Goal: Transaction & Acquisition: Purchase product/service

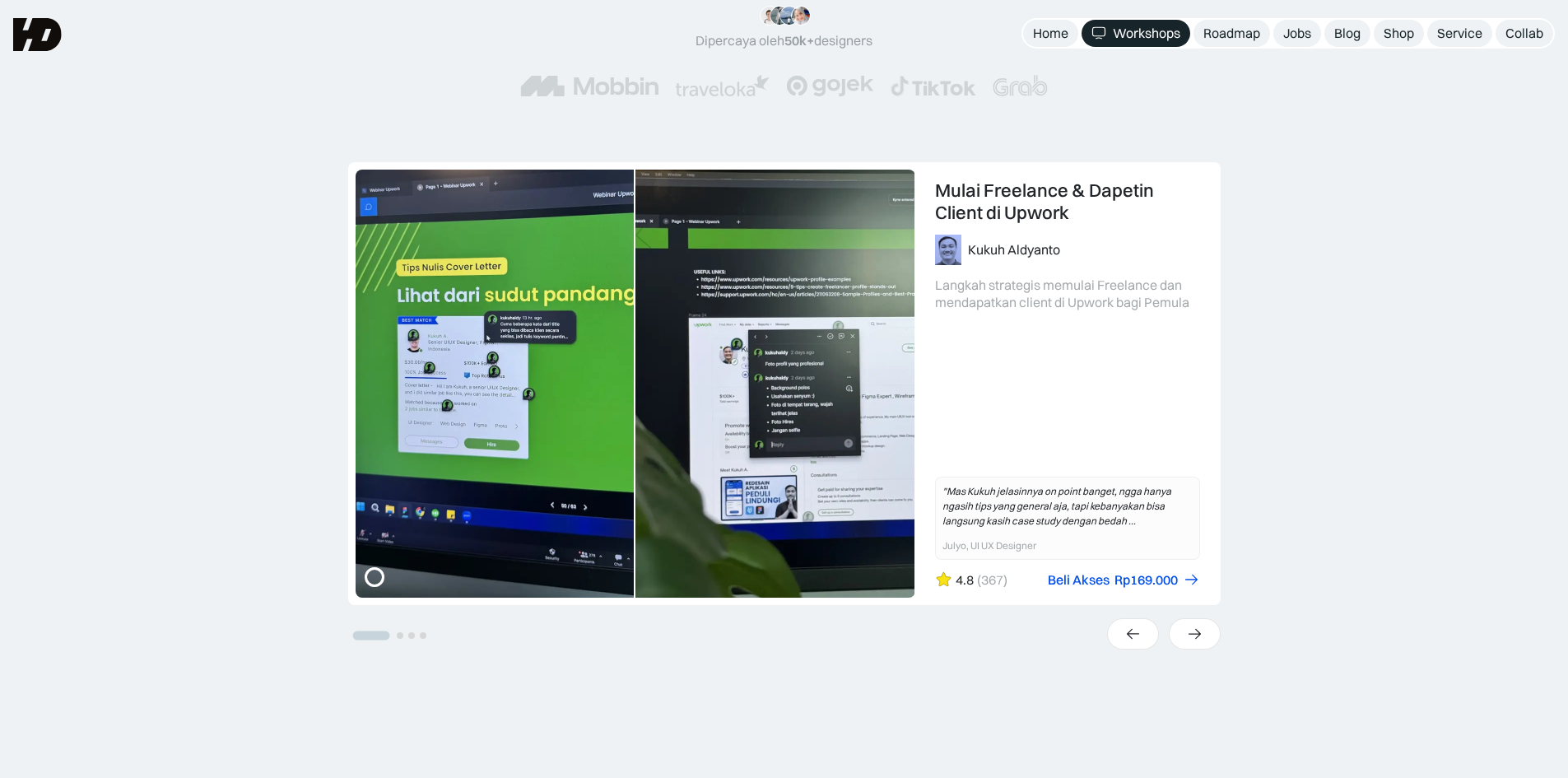
scroll to position [411, 0]
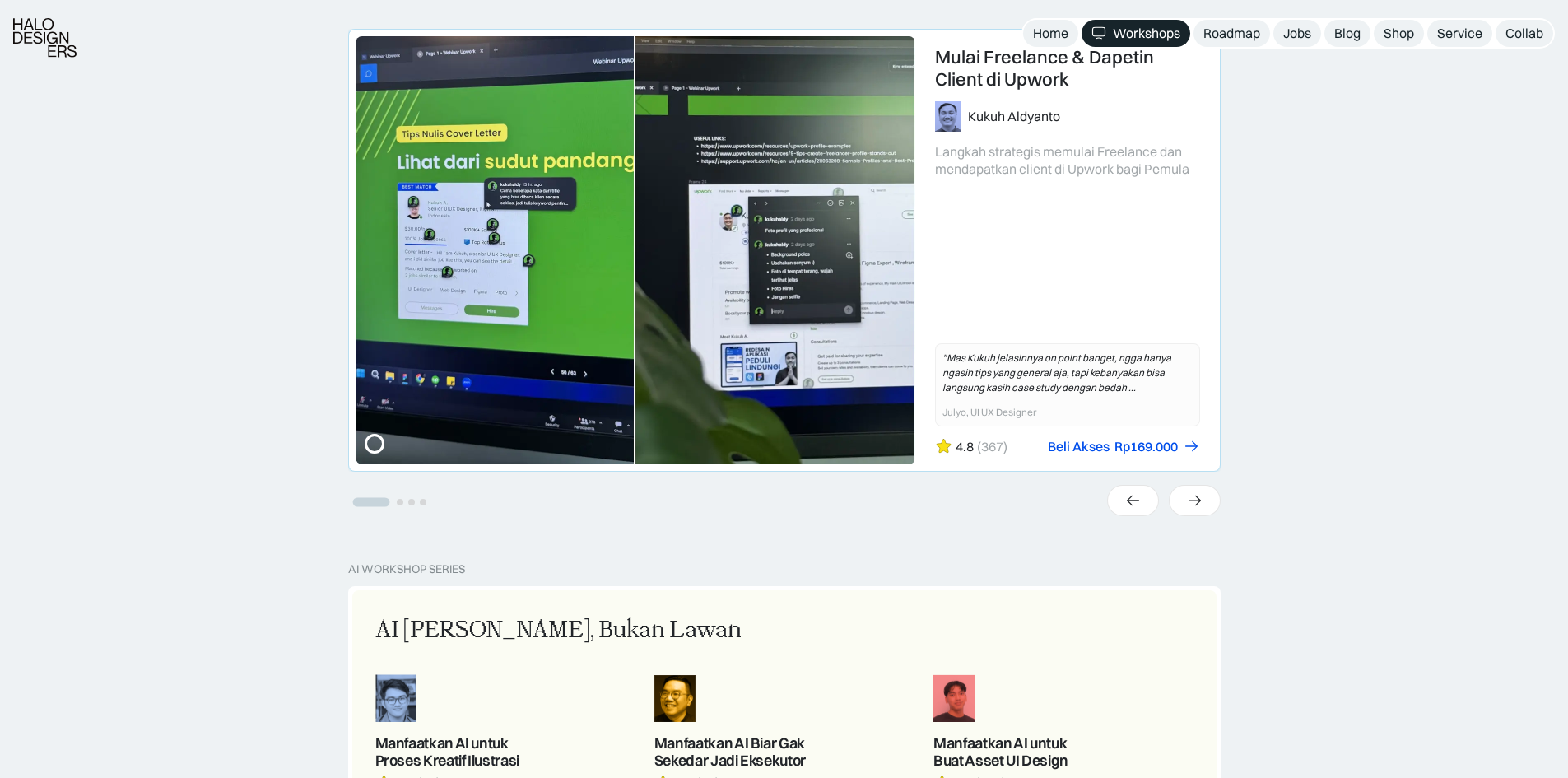
click at [1024, 85] on link "1 of 4" at bounding box center [785, 250] width 871 height 441
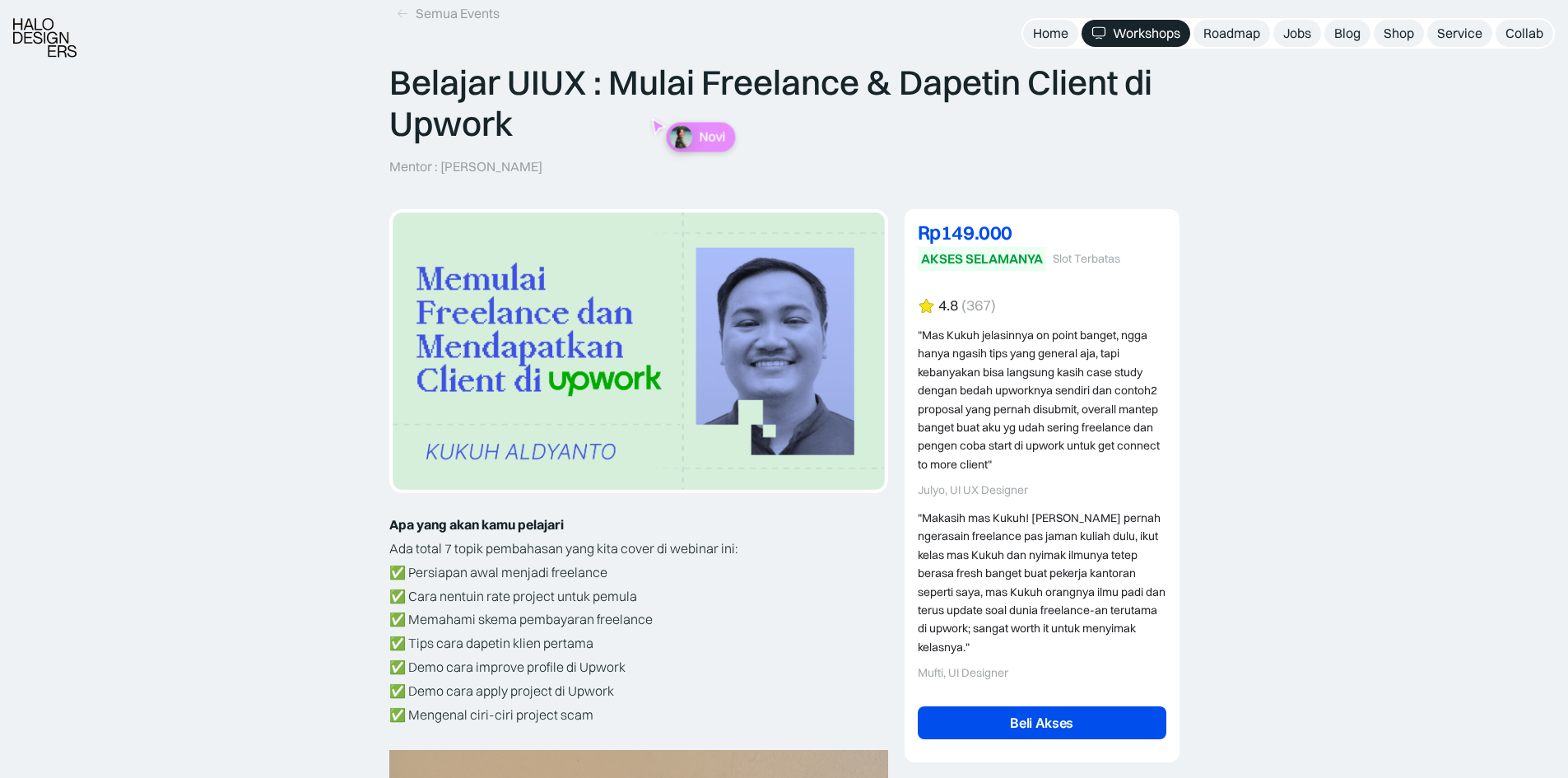
scroll to position [165, 0]
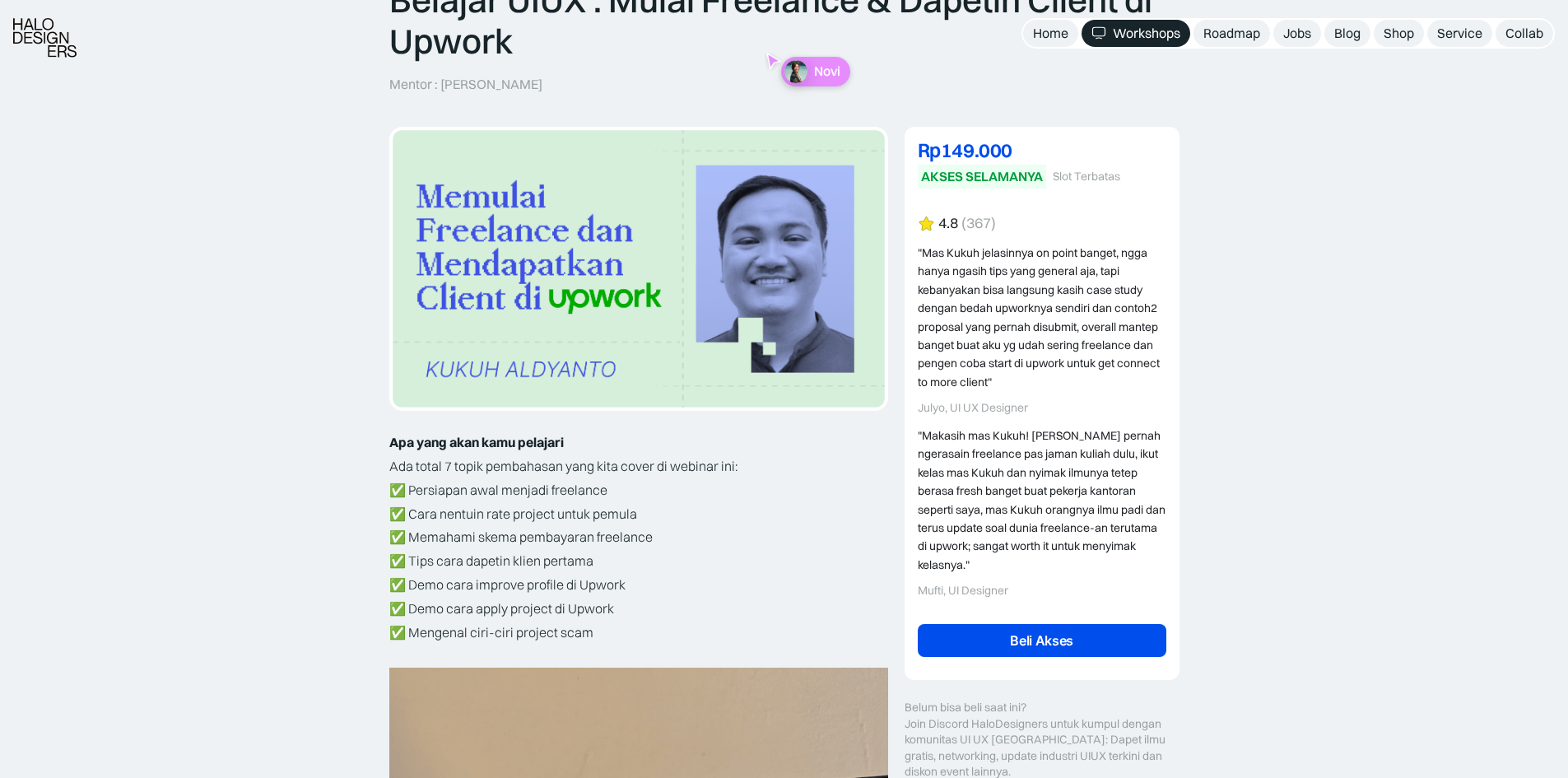
drag, startPoint x: 824, startPoint y: 95, endPoint x: 659, endPoint y: 75, distance: 166.2
click at [659, 75] on div "Belajar UIUX : Mulai Freelance & Dapetin Client di Upwork Mentor : [PERSON_NAME]" at bounding box center [784, 36] width 790 height 113
click at [748, 64] on div "Belajar UIUX : Mulai Freelance & Dapetin Client di Upwork Mentor : [PERSON_NAME]" at bounding box center [784, 36] width 790 height 113
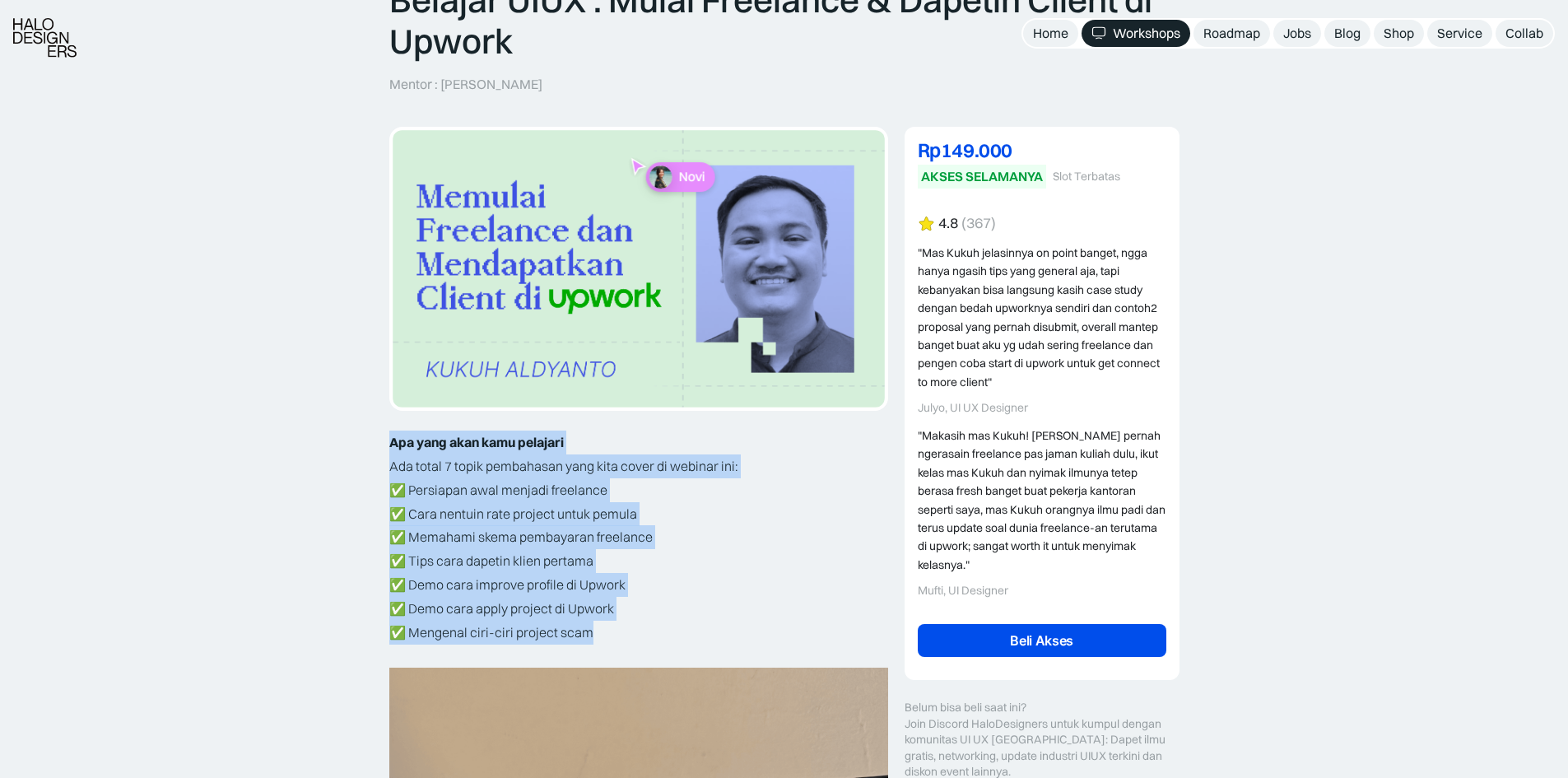
drag, startPoint x: 373, startPoint y: 455, endPoint x: 712, endPoint y: 621, distance: 377.5
click at [712, 621] on p "✅ Persiapan awal menjadi freelance ✅ Cara nentuin rate project untuk pemula ✅ M…" at bounding box center [639, 561] width 499 height 166
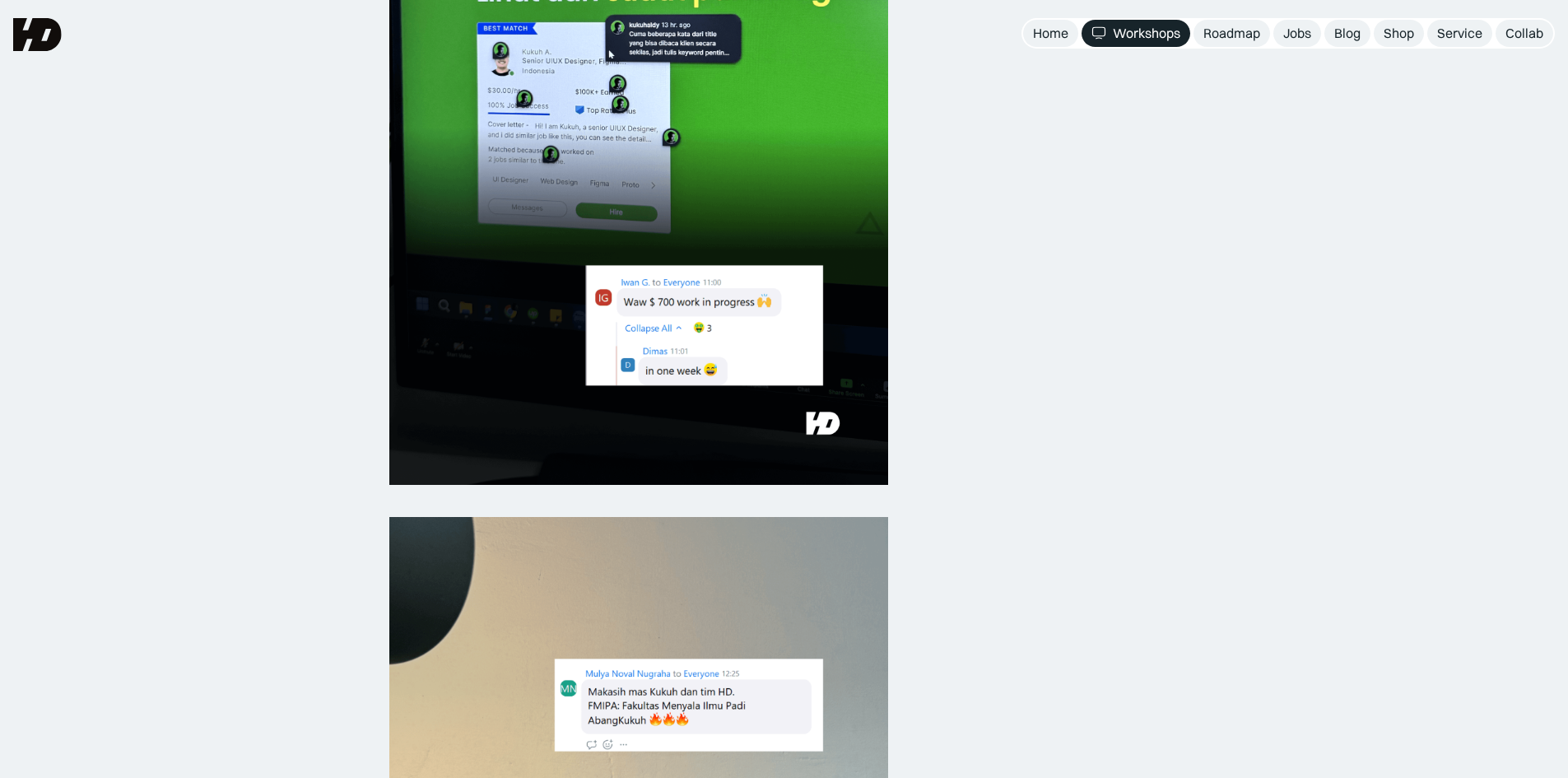
scroll to position [988, 0]
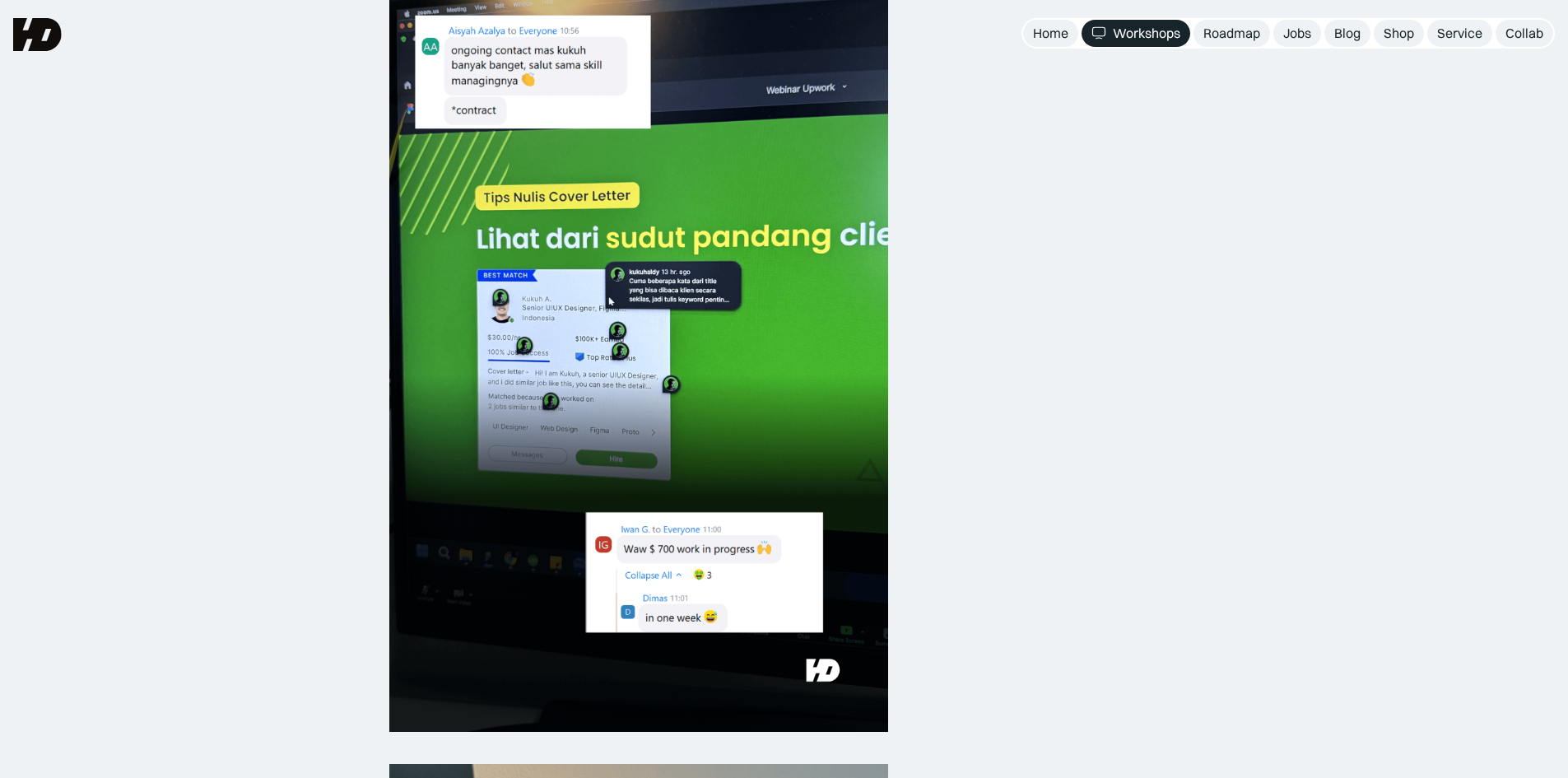
drag, startPoint x: 306, startPoint y: 426, endPoint x: 814, endPoint y: 492, distance: 512.3
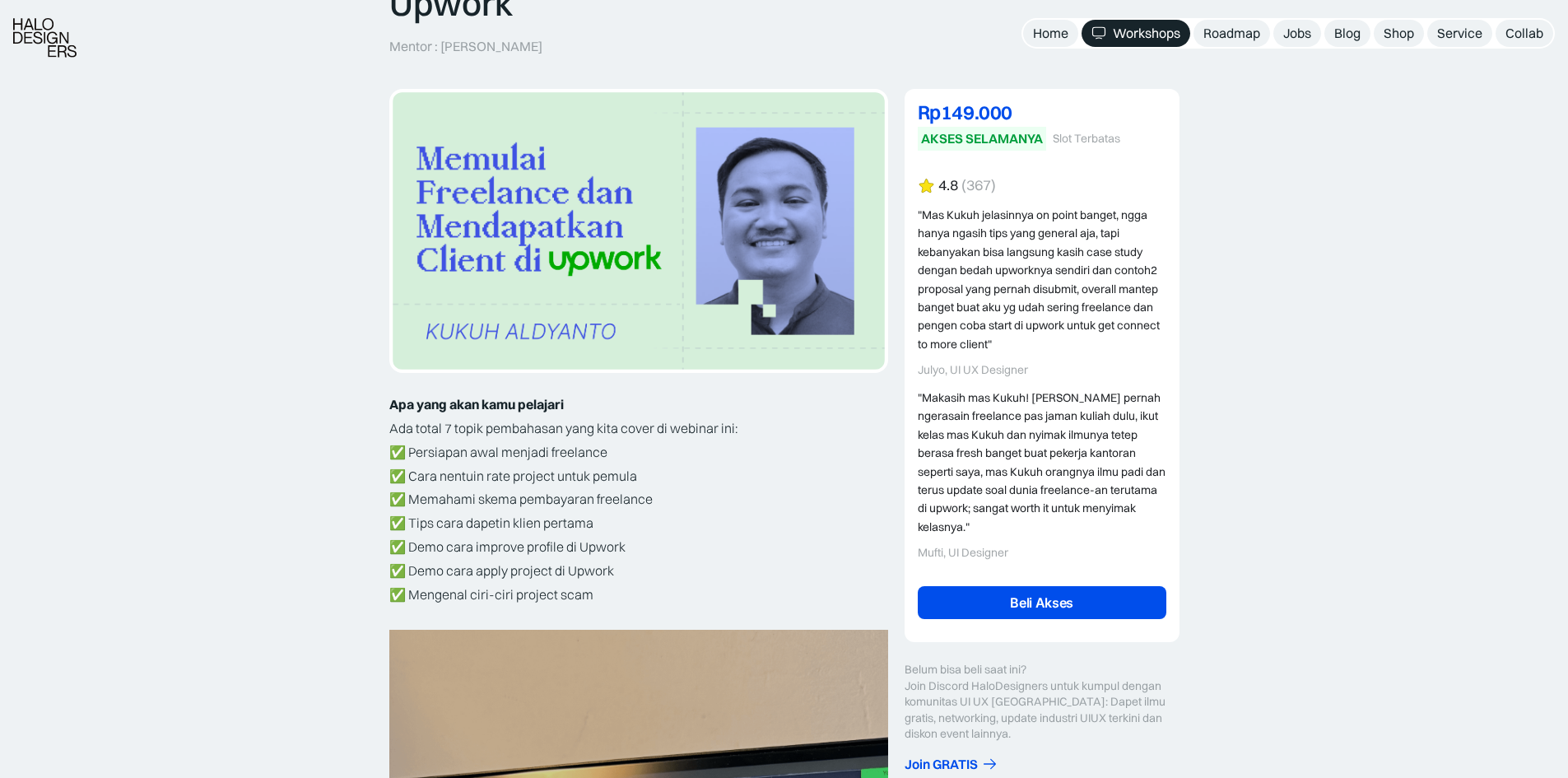
scroll to position [411, 0]
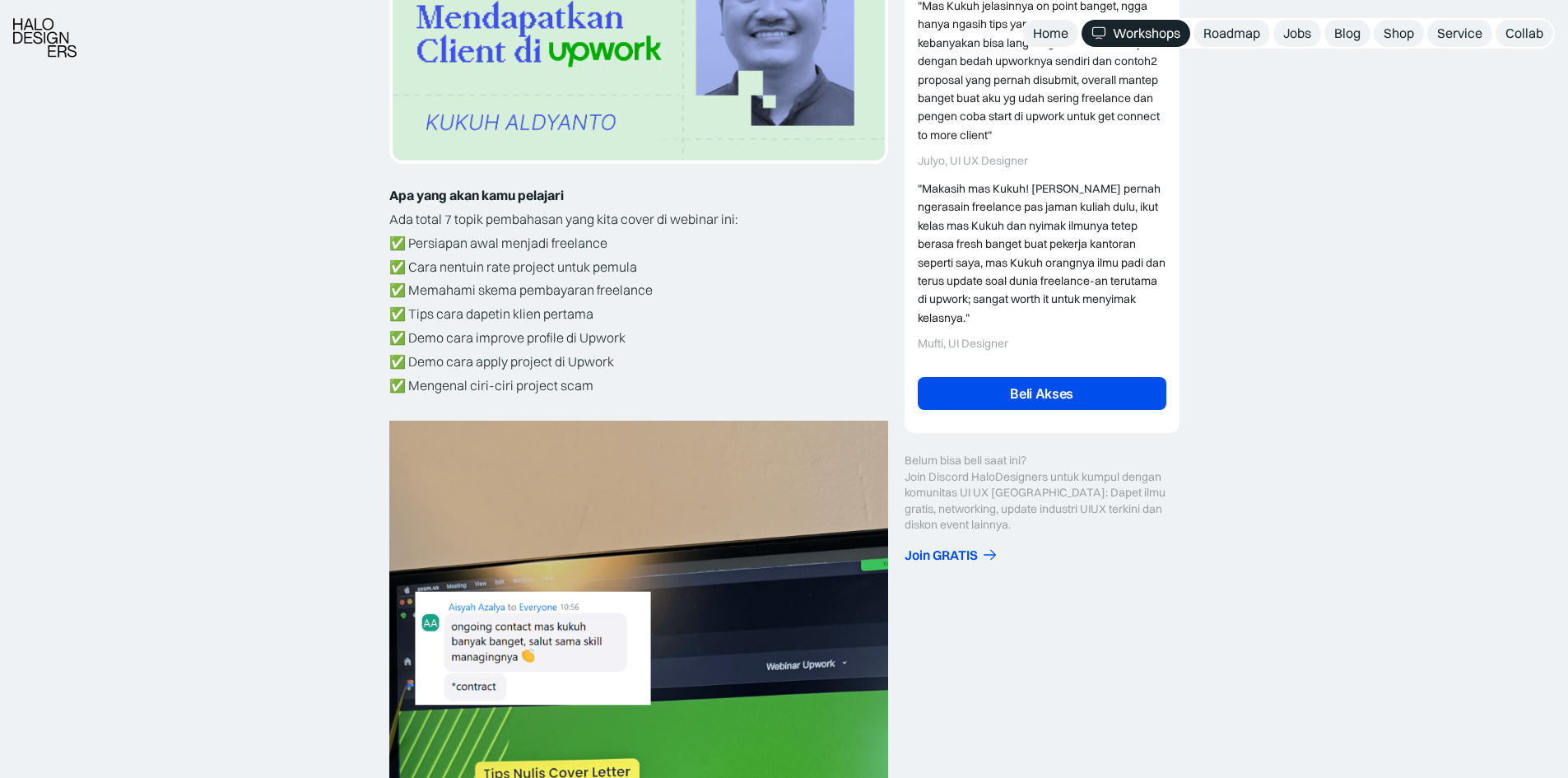
click at [1024, 382] on link "Beli Akses" at bounding box center [1042, 394] width 248 height 33
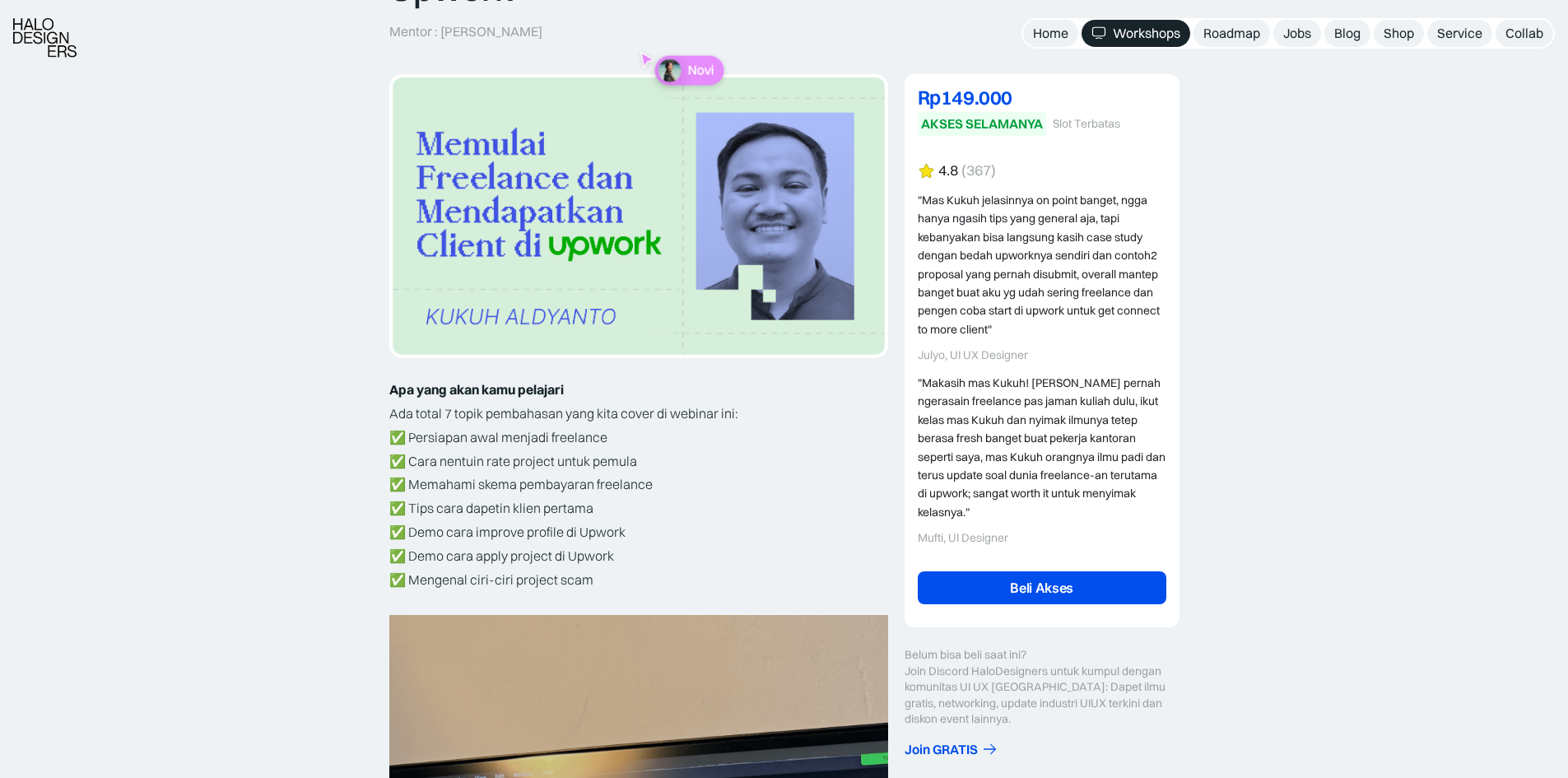
scroll to position [247, 0]
